Goal: Check status

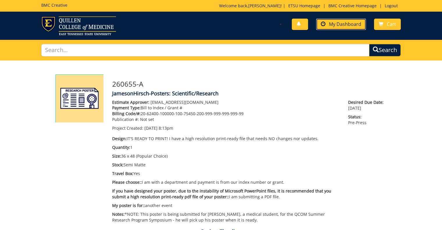
click at [342, 21] on span "My Dashboard" at bounding box center [345, 24] width 32 height 6
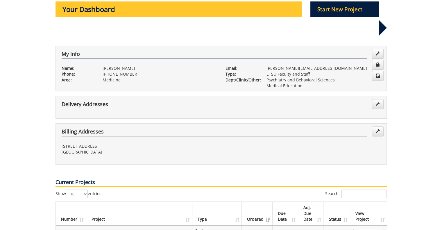
scroll to position [174, 0]
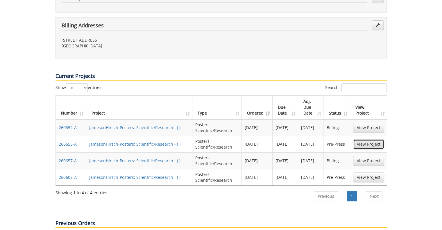
click at [365, 143] on link "View Project" at bounding box center [368, 144] width 31 height 10
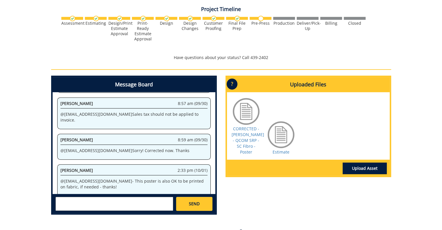
scroll to position [233, 0]
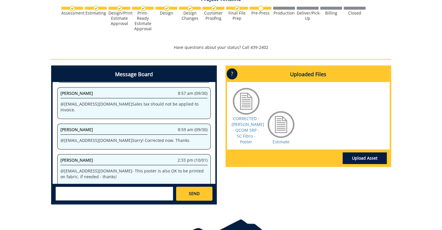
click at [242, 98] on div at bounding box center [246, 101] width 29 height 29
click at [250, 121] on link "CORRECTED - [PERSON_NAME] - QCOM SRP - SC Fibro - Poster" at bounding box center [248, 130] width 33 height 29
